Goal: Task Accomplishment & Management: Manage account settings

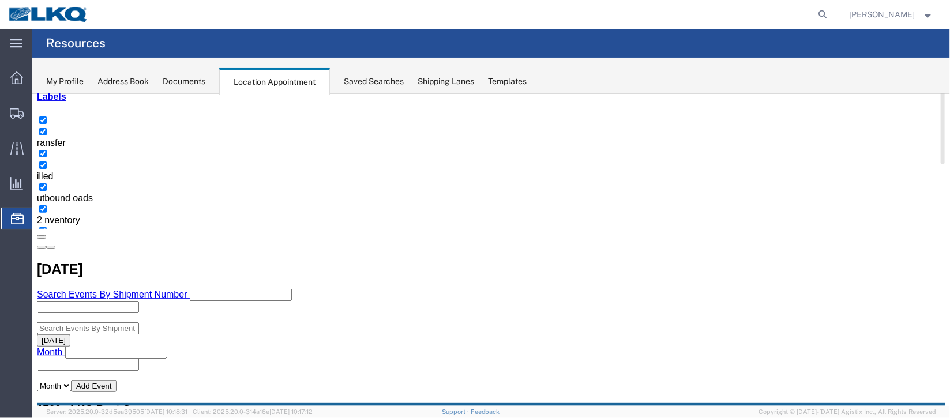
scroll to position [86, 0]
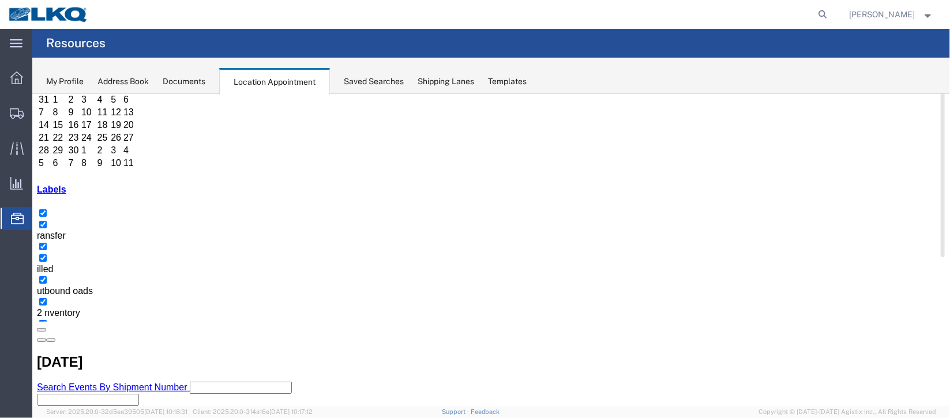
select select "1"
select select
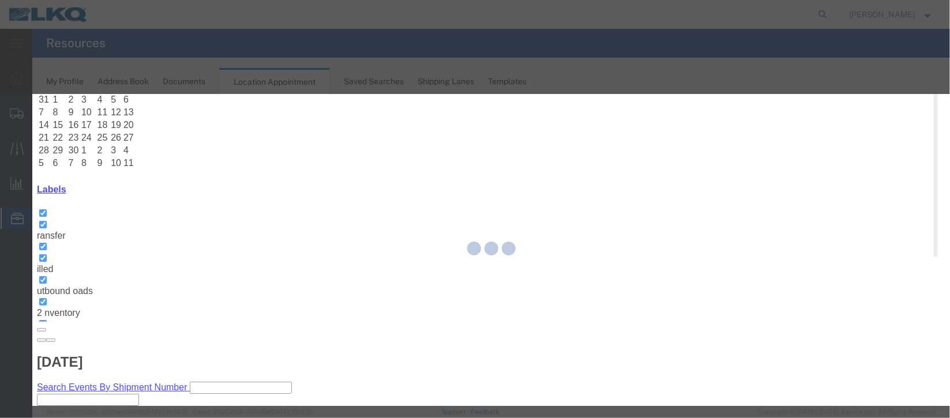
select select
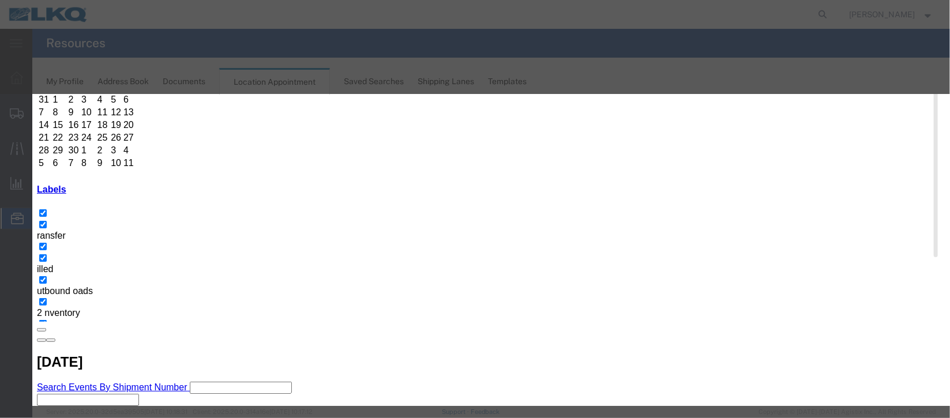
type input "la"
select select "160"
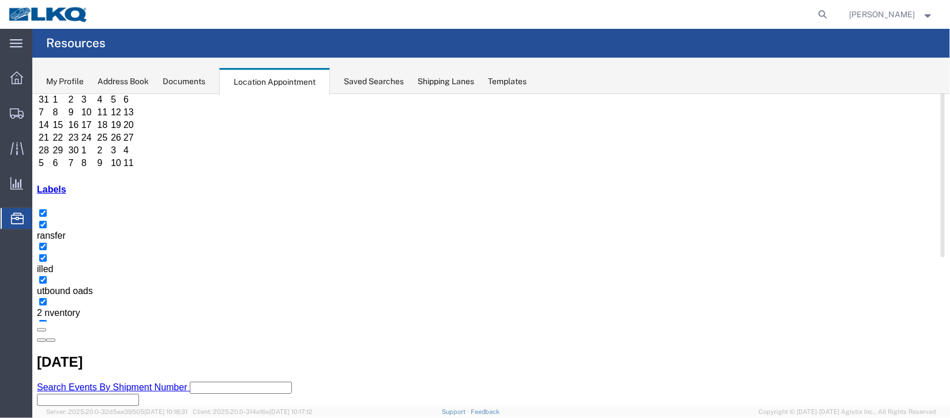
scroll to position [0, 0]
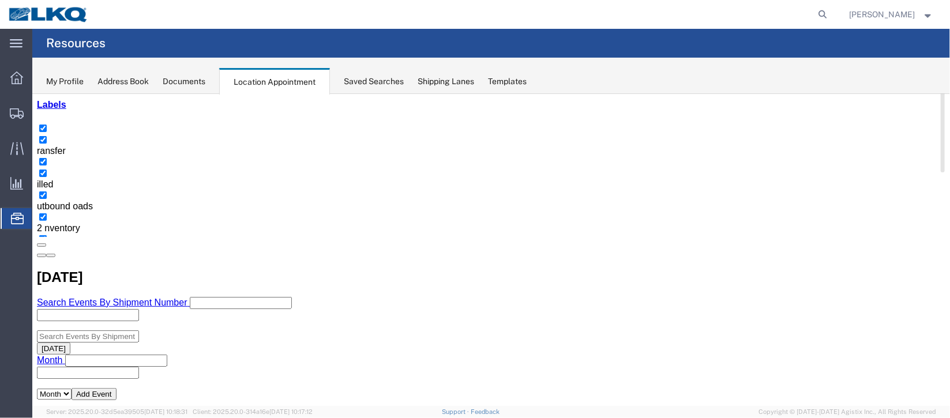
scroll to position [172, 0]
select select "1"
select select "24"
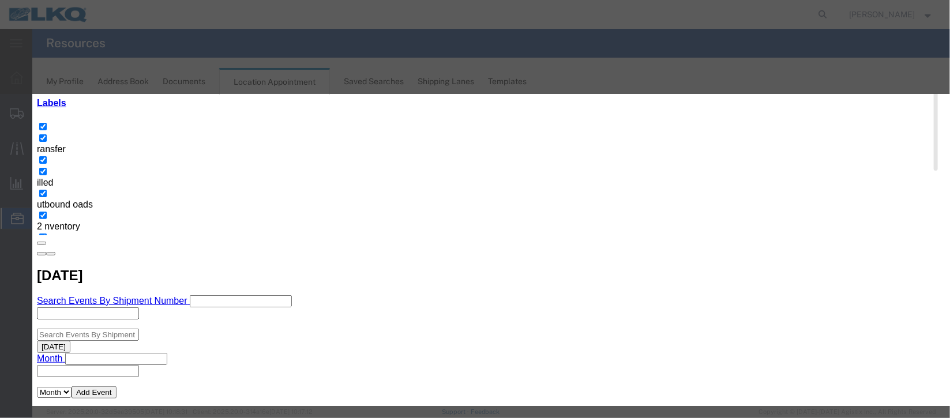
scroll to position [141, 0]
type input "de"
select select "40"
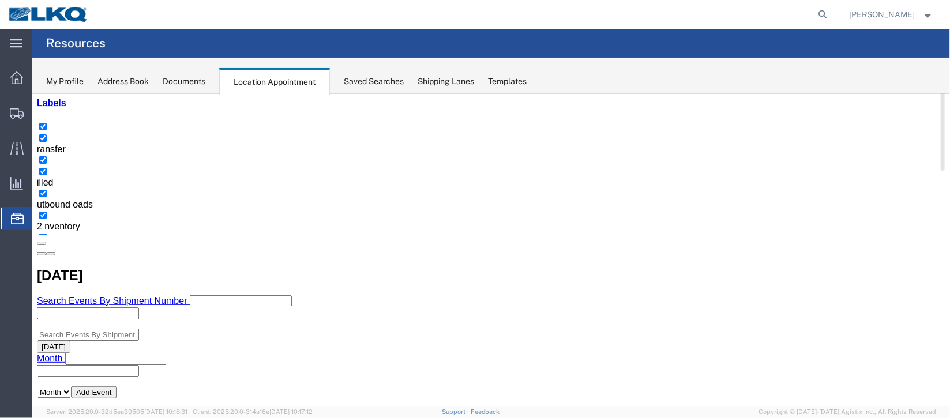
scroll to position [0, 0]
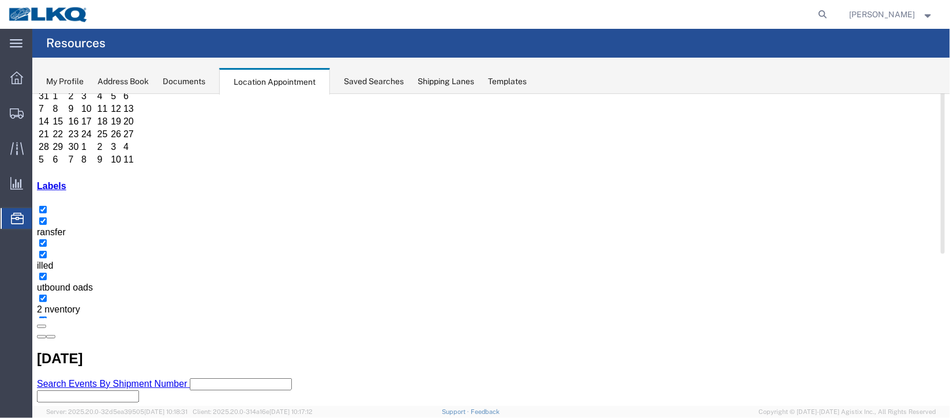
scroll to position [172, 0]
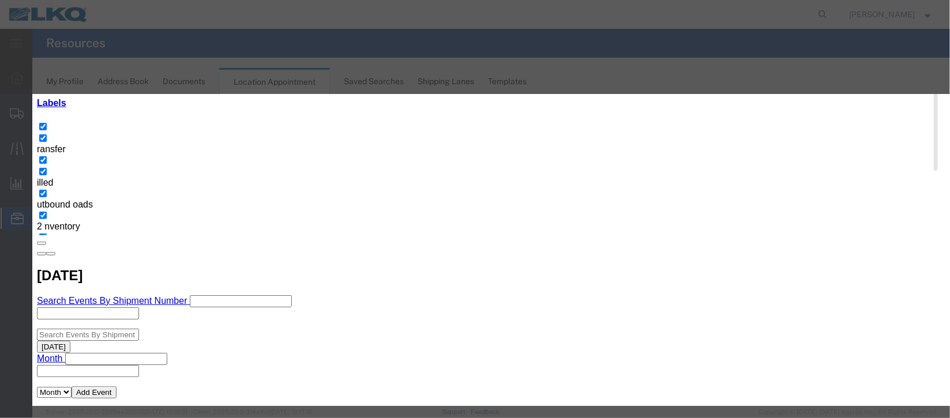
select select
type input "de"
select select "40"
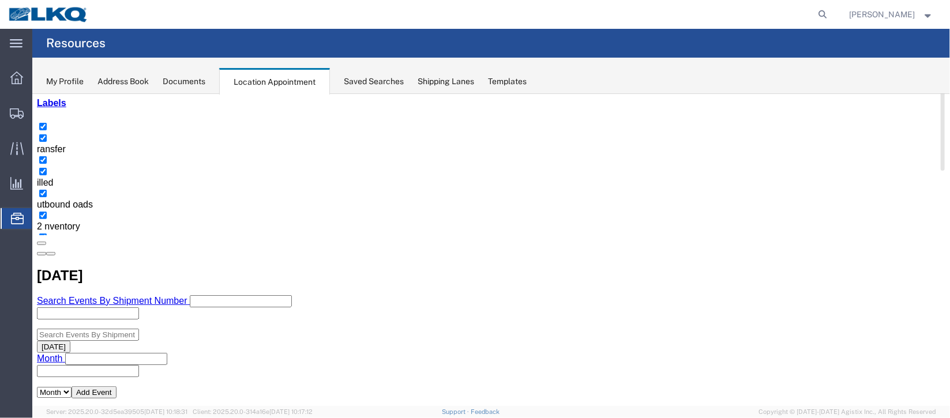
scroll to position [0, 0]
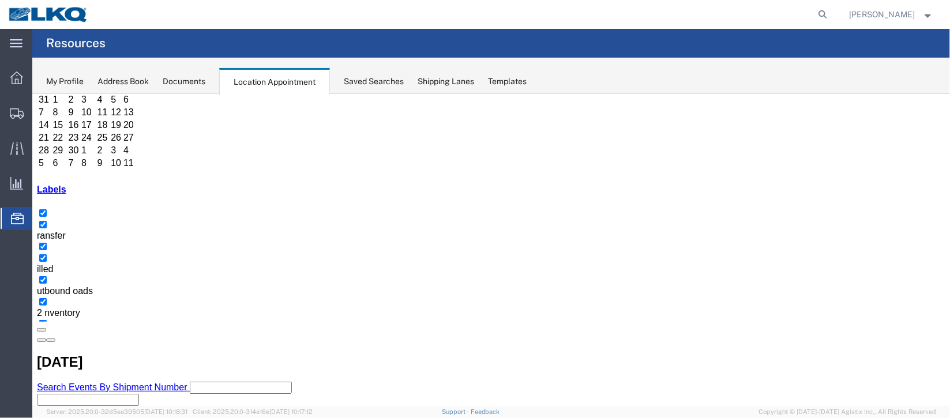
scroll to position [172, 0]
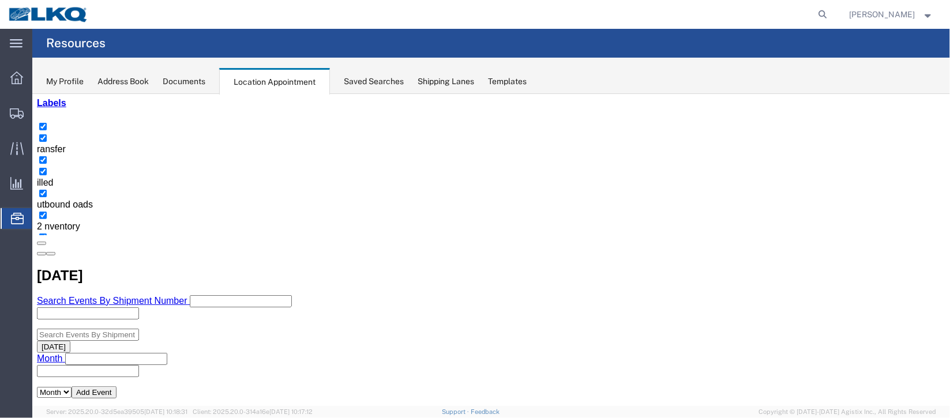
drag, startPoint x: 557, startPoint y: 277, endPoint x: 540, endPoint y: 271, distance: 18.2
select select "100"
select select "1"
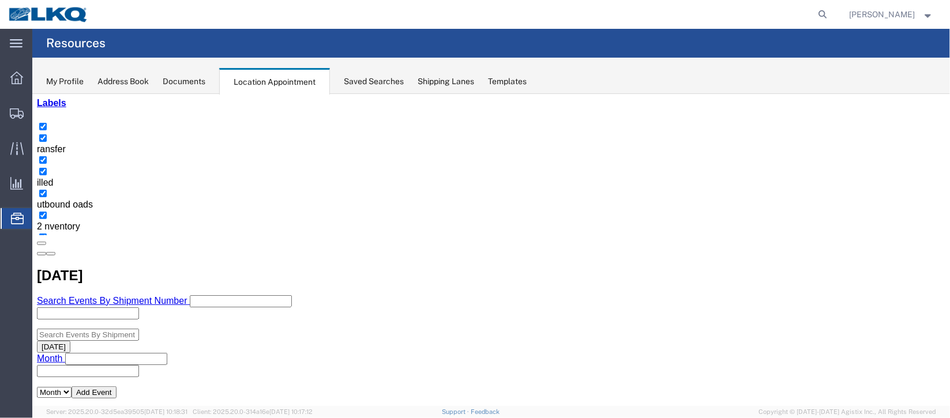
select select
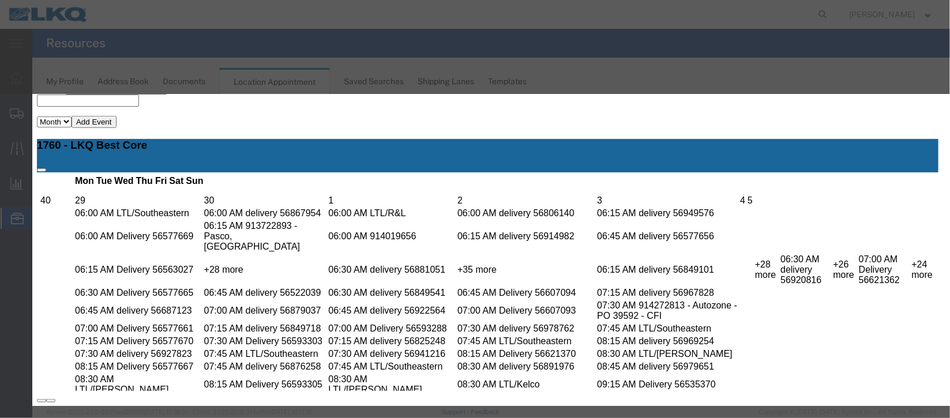
scroll to position [147, 0]
drag, startPoint x: 637, startPoint y: 222, endPoint x: 627, endPoint y: 224, distance: 10.1
type input "de"
select select "40"
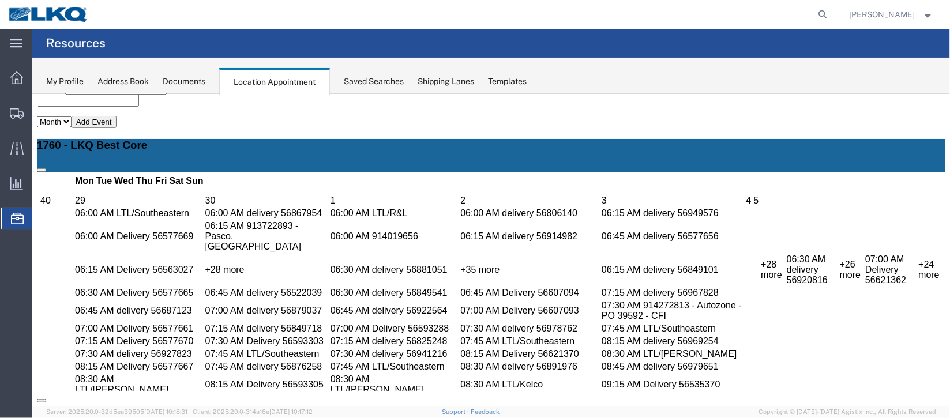
scroll to position [0, 0]
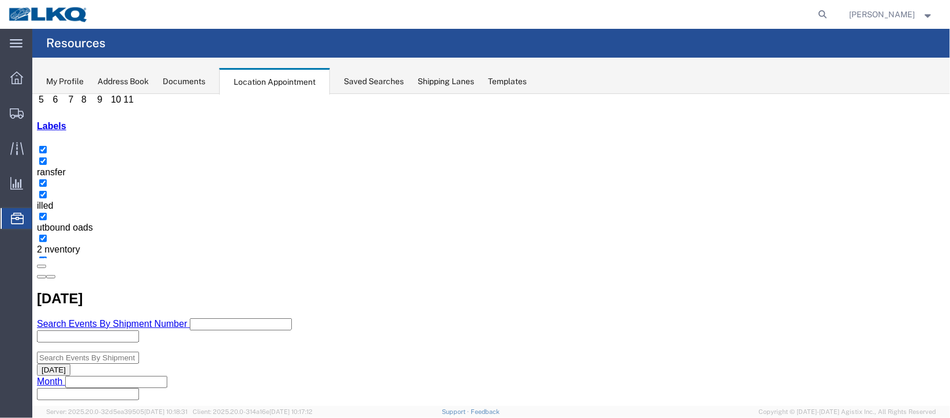
scroll to position [172, 0]
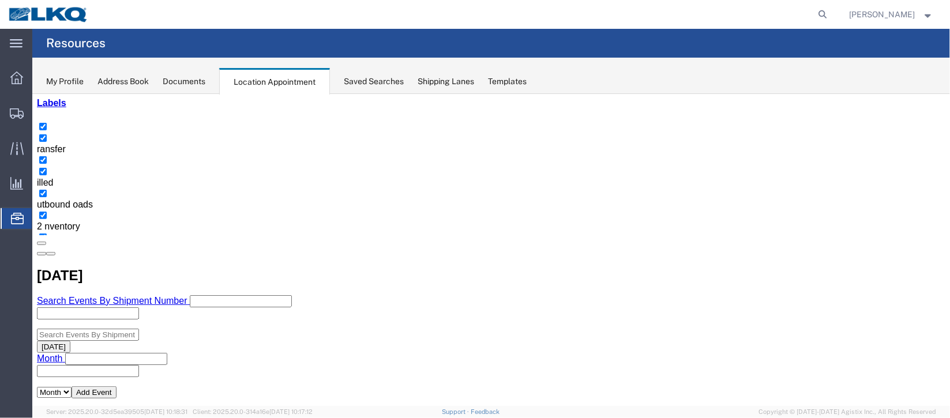
select select "100"
select select "1"
select select
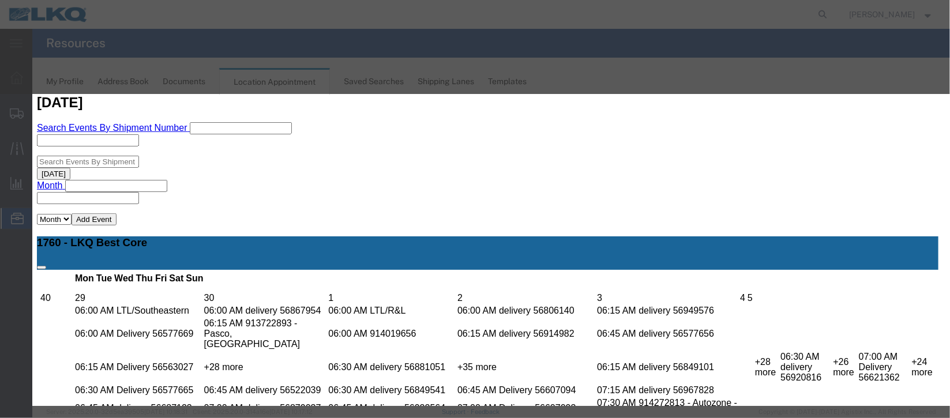
scroll to position [147, 0]
type input "de"
select select "40"
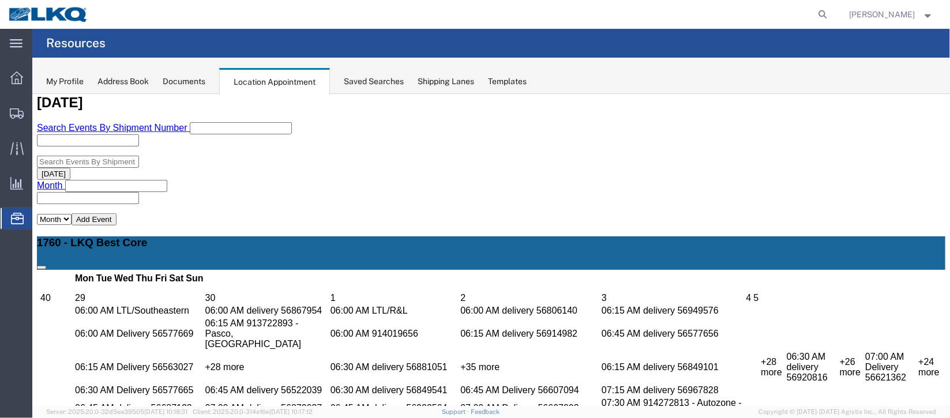
scroll to position [0, 0]
